Goal: Task Accomplishment & Management: Manage account settings

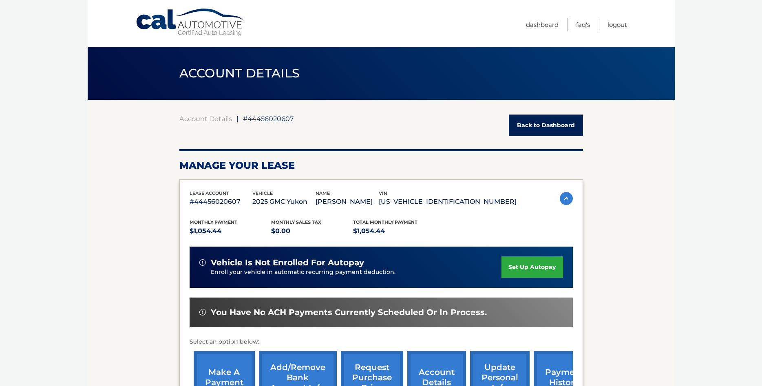
click at [535, 123] on link "Back to Dashboard" at bounding box center [546, 126] width 74 height 22
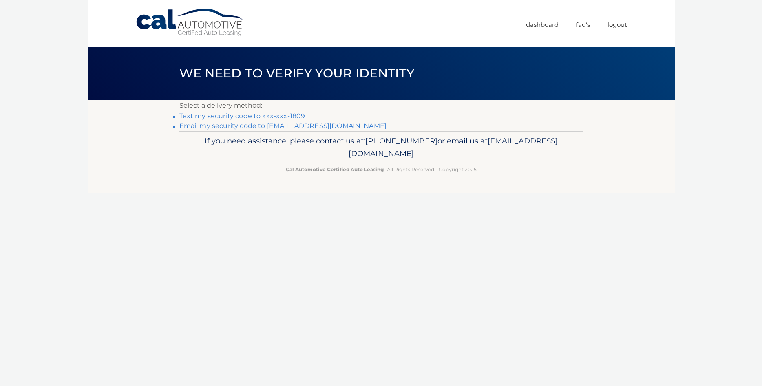
click at [215, 118] on link "Text my security code to xxx-xxx-1809" at bounding box center [242, 116] width 126 height 8
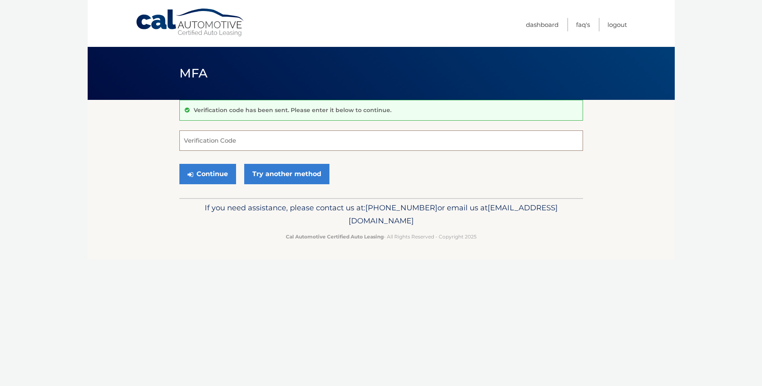
click at [213, 136] on input "Verification Code" at bounding box center [380, 140] width 403 height 20
type input "403171"
click at [179, 164] on button "Continue" at bounding box center [207, 174] width 57 height 20
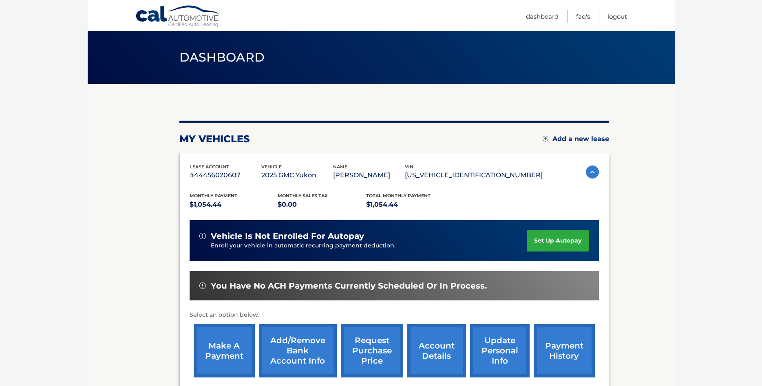
scroll to position [42, 0]
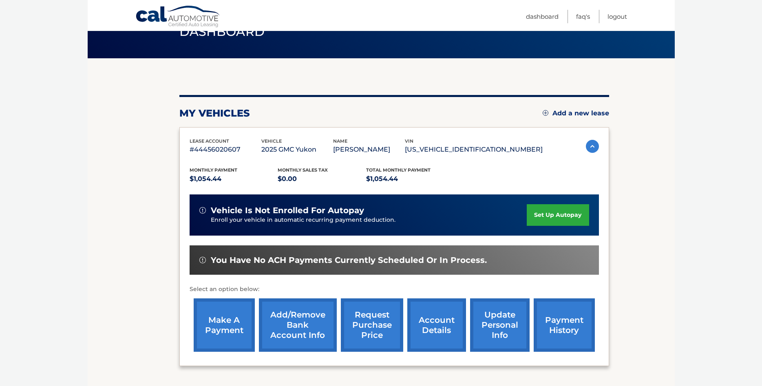
click at [533, 215] on link "set up autopay" at bounding box center [558, 215] width 62 height 22
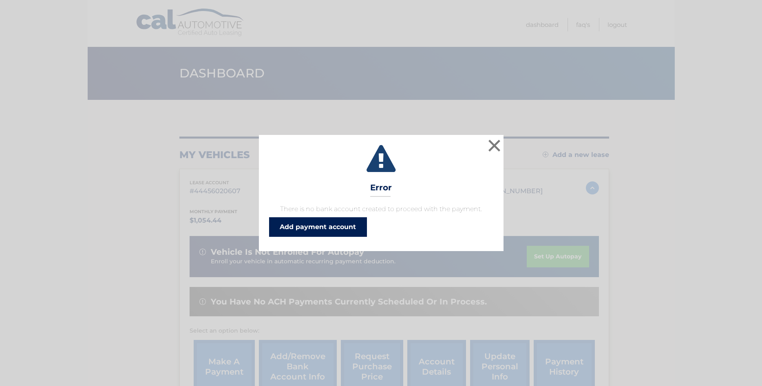
click at [328, 226] on link "Add payment account" at bounding box center [318, 227] width 98 height 20
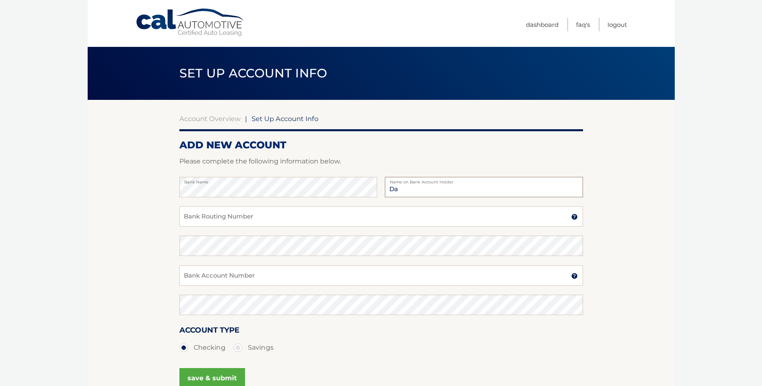
type input "D"
type input "Ram Medical Inc"
click at [223, 216] on input "Bank Routing Number" at bounding box center [380, 216] width 403 height 20
type input "021201383"
click at [205, 268] on input "Bank Account Number" at bounding box center [380, 275] width 403 height 20
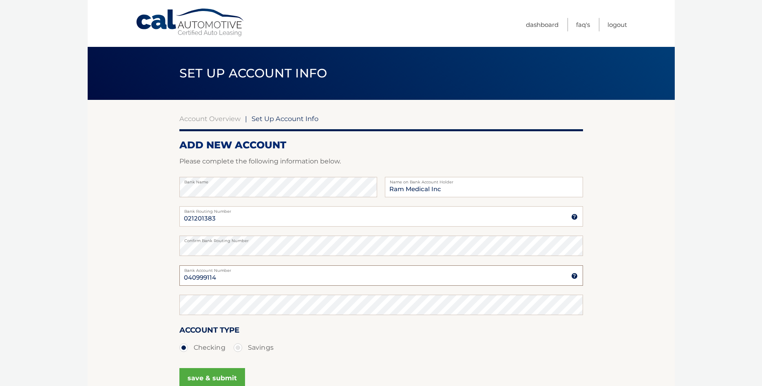
drag, startPoint x: 222, startPoint y: 274, endPoint x: 156, endPoint y: 280, distance: 65.9
click at [179, 280] on input "040999114" at bounding box center [380, 275] width 403 height 20
type input "040999114"
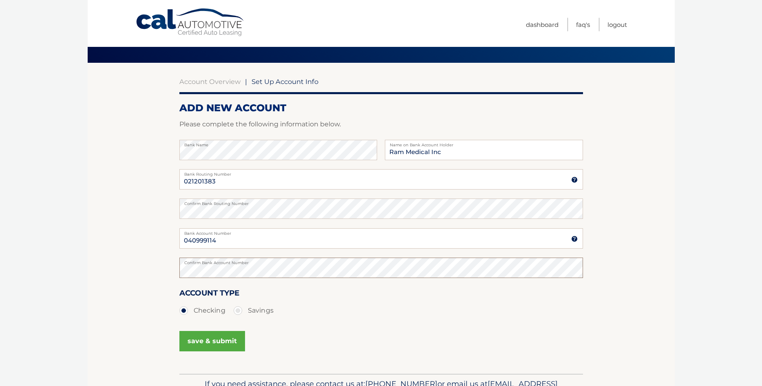
scroll to position [87, 0]
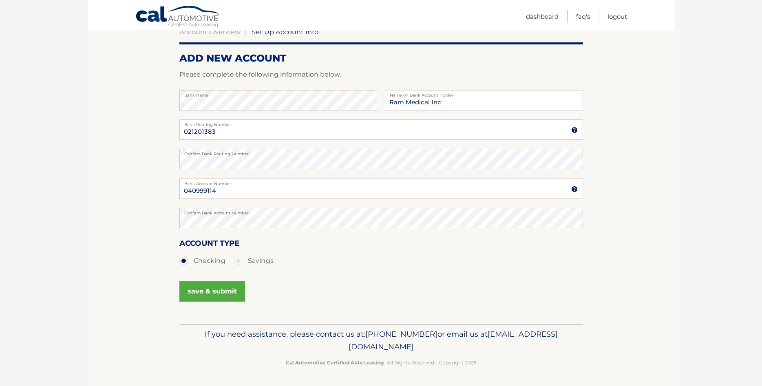
click at [217, 290] on button "save & submit" at bounding box center [212, 291] width 66 height 20
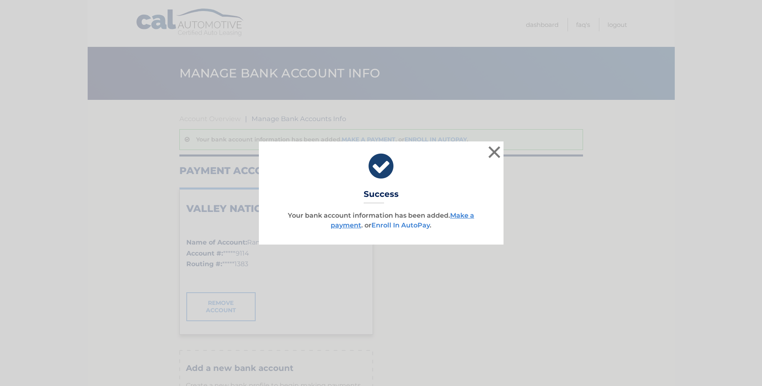
click at [397, 226] on link "Enroll In AutoPay" at bounding box center [400, 225] width 58 height 8
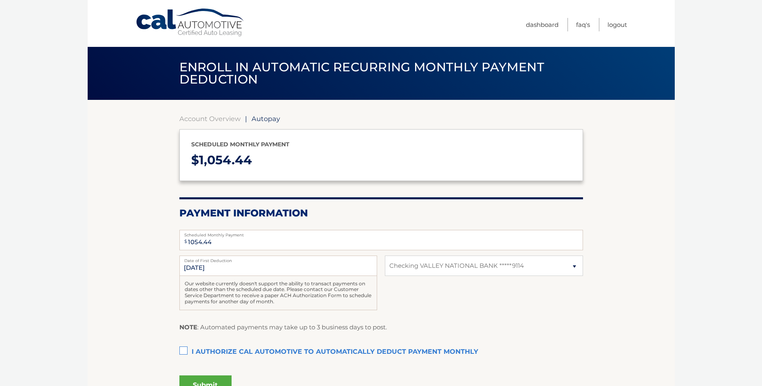
select select "NmIwOTFhNDUtZDU0MS00ZmE0LWEyNmEtYTY0MTFhNmYwOGRl"
click at [181, 351] on label "I authorize cal automotive to automatically deduct payment monthly This checkbo…" at bounding box center [380, 352] width 403 height 16
click at [0, 0] on input "I authorize cal automotive to automatically deduct payment monthly This checkbo…" at bounding box center [0, 0] width 0 height 0
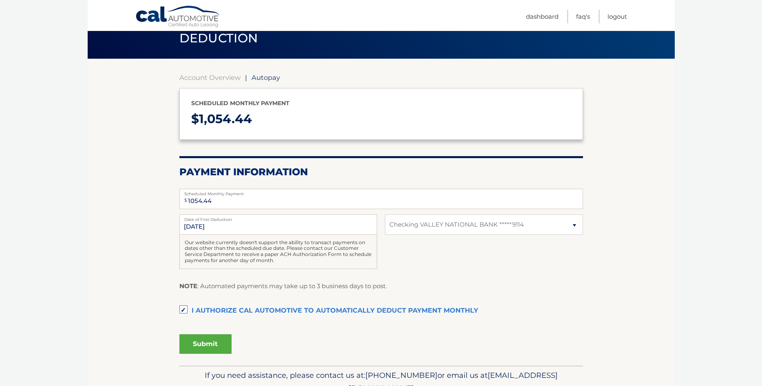
scroll to position [42, 0]
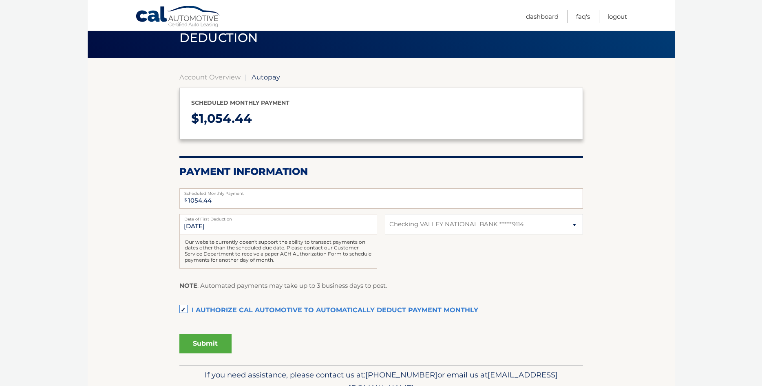
click at [206, 344] on button "Submit" at bounding box center [205, 344] width 52 height 20
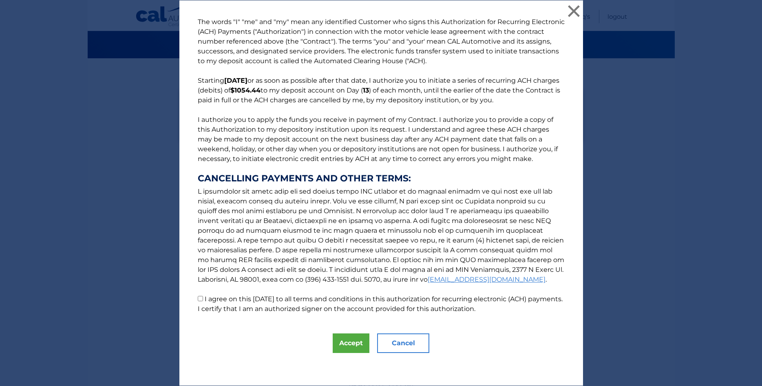
click at [201, 300] on input "I agree on this 10/15/2025 to all terms and conditions in this authorization fo…" at bounding box center [200, 298] width 5 height 5
checkbox input "true"
click at [344, 348] on button "Accept" at bounding box center [351, 343] width 37 height 20
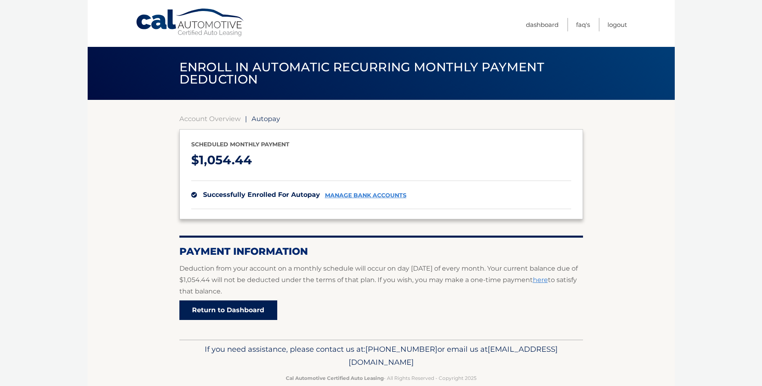
click at [247, 318] on link "Return to Dashboard" at bounding box center [228, 310] width 98 height 20
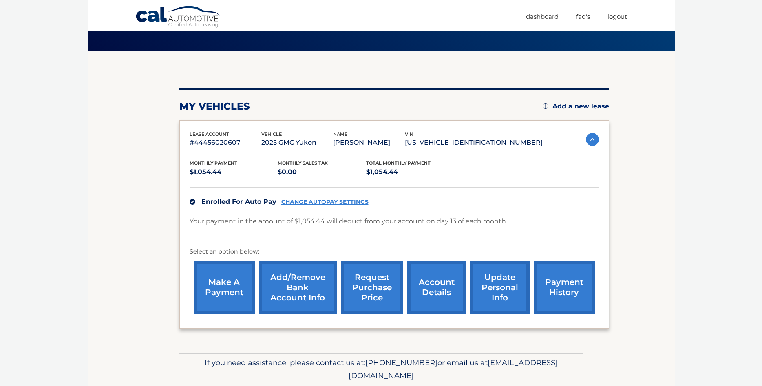
scroll to position [97, 0]
